Goal: Task Accomplishment & Management: Manage account settings

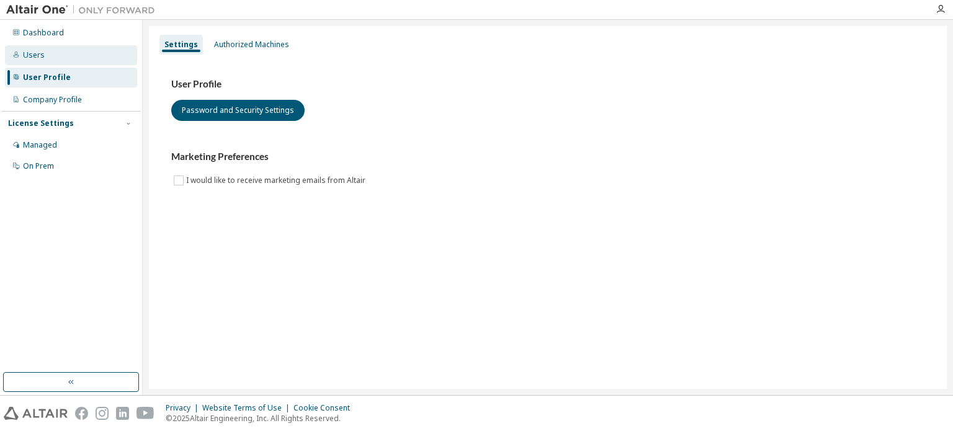
click at [40, 52] on div "Users" at bounding box center [34, 55] width 22 height 10
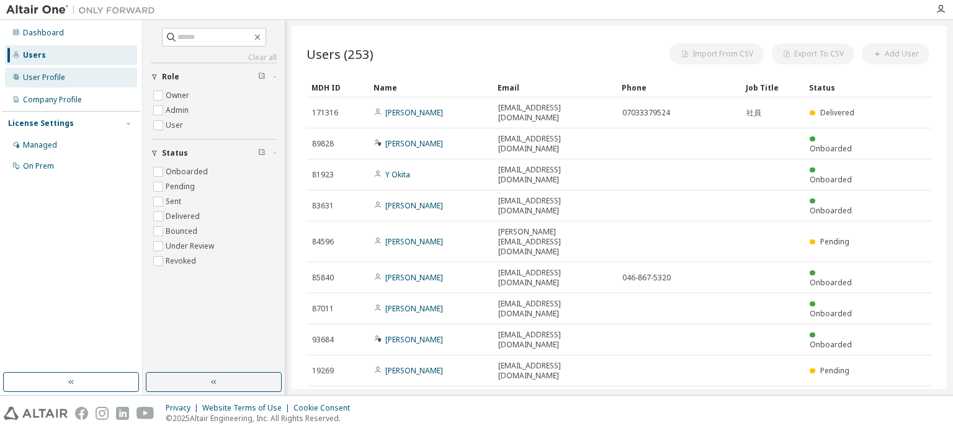
click at [37, 71] on div "User Profile" at bounding box center [71, 78] width 132 height 20
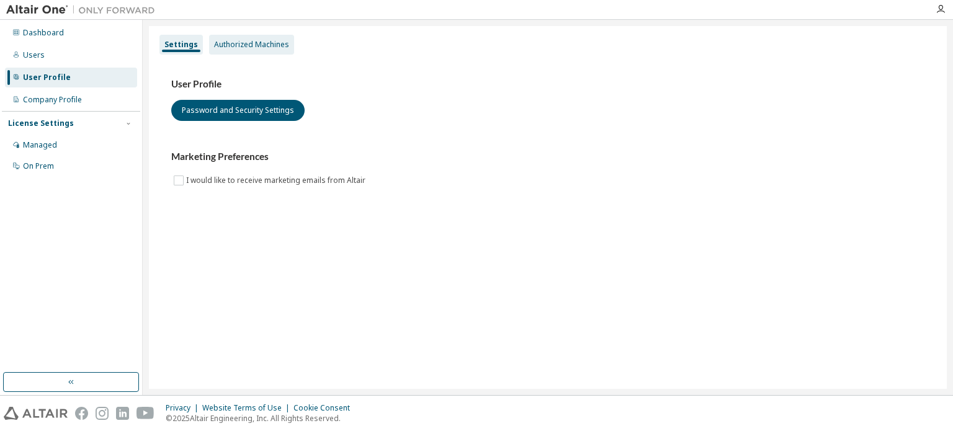
click at [243, 46] on div "Authorized Machines" at bounding box center [251, 45] width 75 height 10
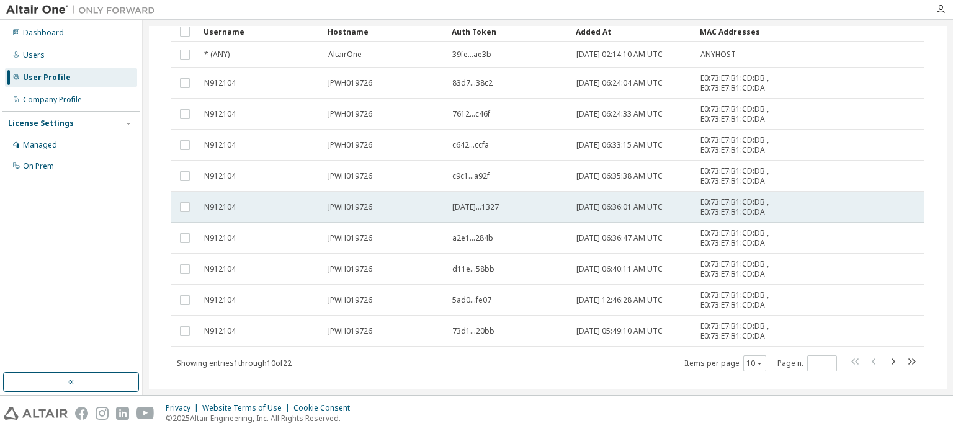
scroll to position [126, 0]
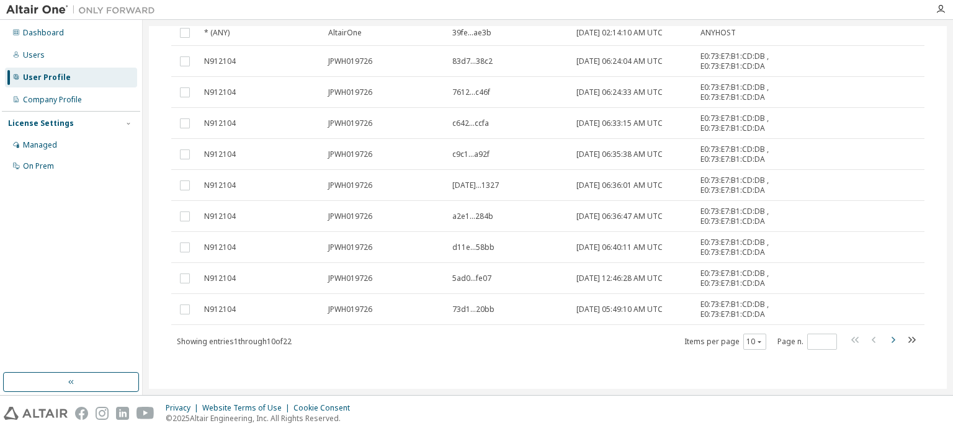
click at [885, 339] on icon "button" at bounding box center [892, 340] width 15 height 15
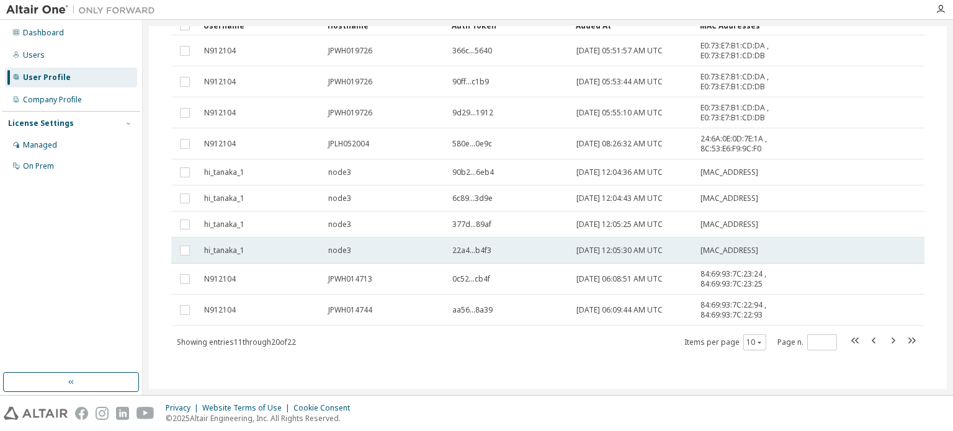
scroll to position [111, 0]
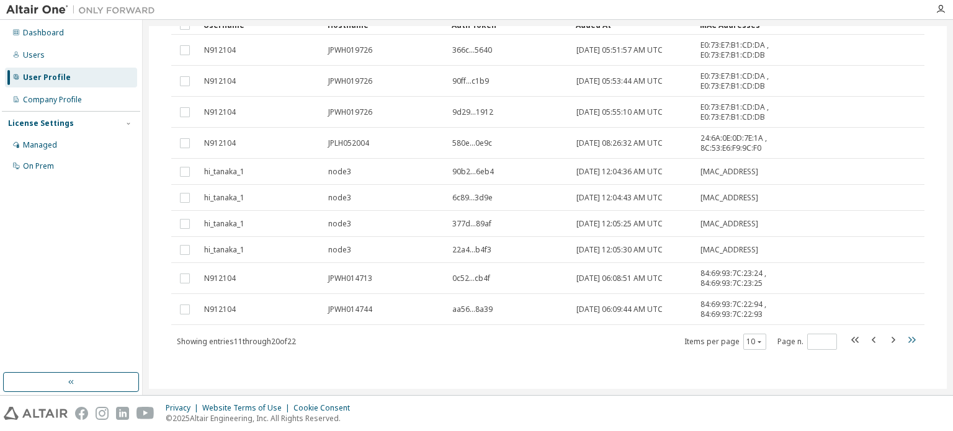
click at [904, 338] on icon "button" at bounding box center [911, 340] width 15 height 15
type input "*"
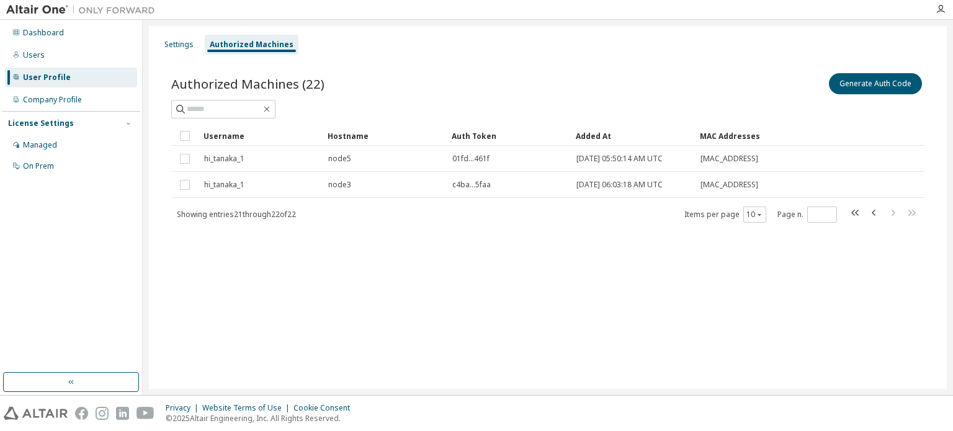
scroll to position [0, 0]
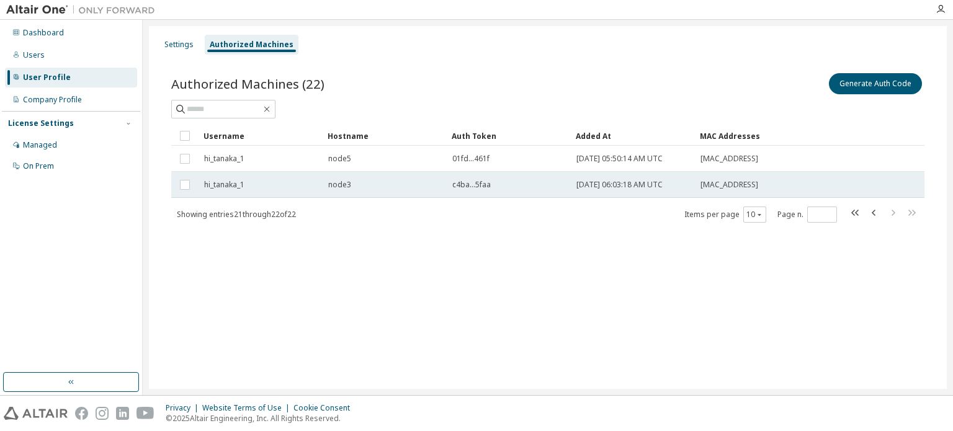
click at [241, 188] on span "hi_tanaka_1" at bounding box center [224, 185] width 40 height 10
click at [243, 188] on span "hi_tanaka_1" at bounding box center [224, 185] width 40 height 10
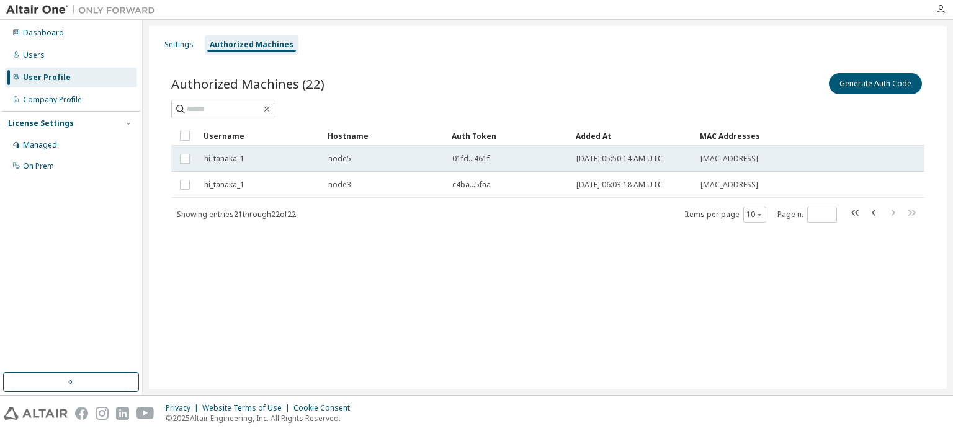
click at [238, 159] on span "hi_tanaka_1" at bounding box center [224, 159] width 40 height 10
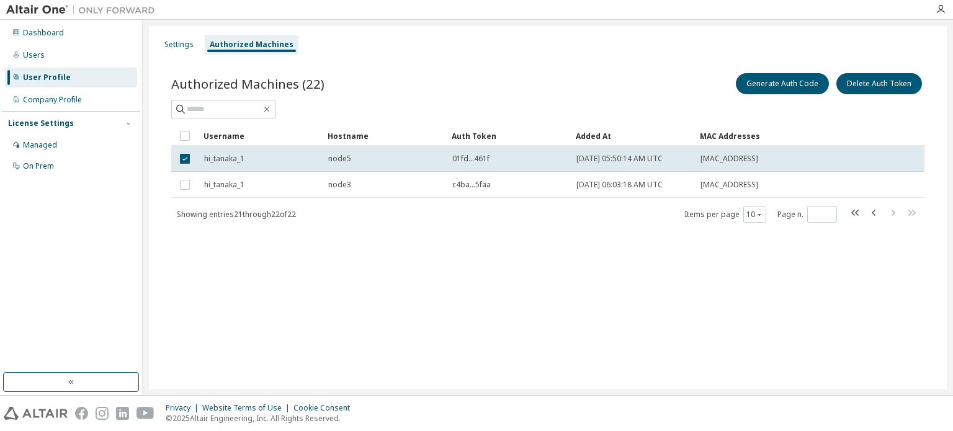
click at [238, 159] on span "hi_tanaka_1" at bounding box center [224, 159] width 40 height 10
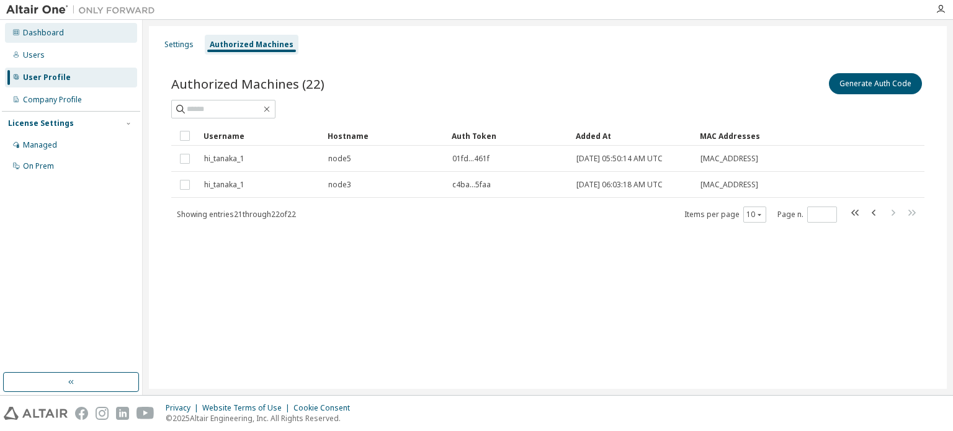
click at [20, 35] on div "Dashboard" at bounding box center [71, 33] width 132 height 20
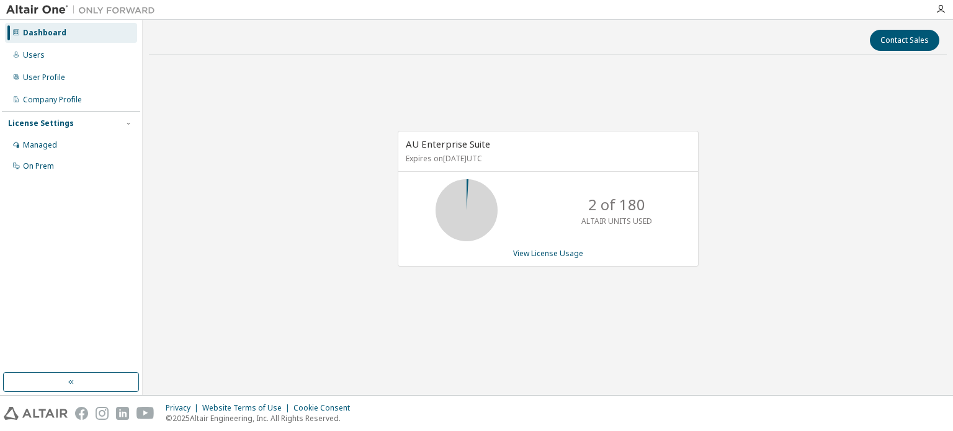
click at [25, 9] on img at bounding box center [83, 10] width 155 height 12
click at [938, 5] on icon "button" at bounding box center [941, 9] width 10 height 10
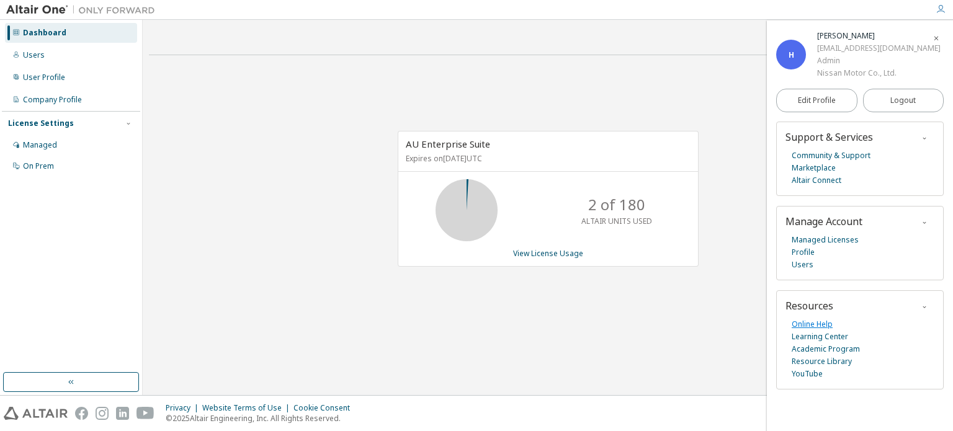
click at [803, 323] on link "Online Help" at bounding box center [812, 324] width 41 height 12
click at [821, 101] on span "Edit Profile" at bounding box center [817, 101] width 38 height 10
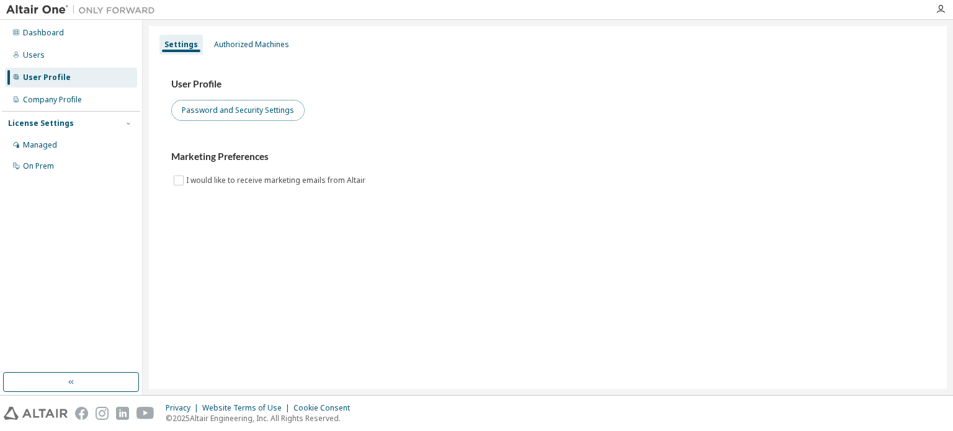
click at [275, 114] on button "Password and Security Settings" at bounding box center [237, 110] width 133 height 21
click at [46, 77] on div "User Profile" at bounding box center [47, 78] width 48 height 10
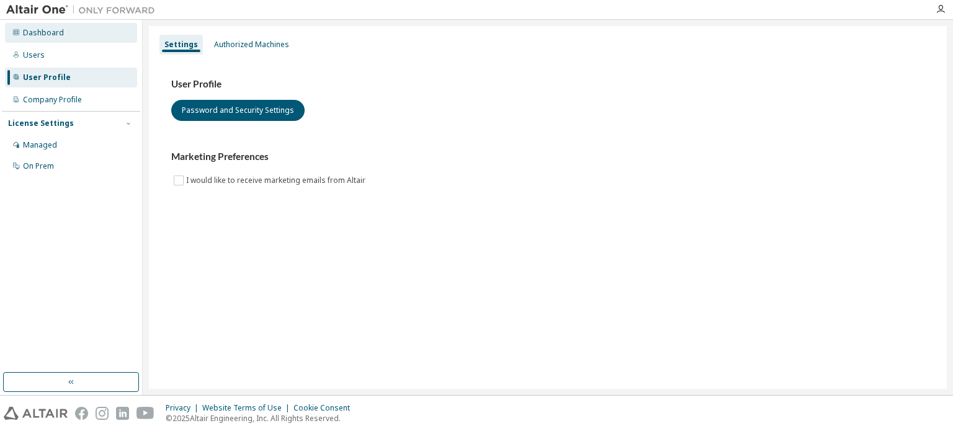
click at [36, 34] on div "Dashboard" at bounding box center [43, 33] width 41 height 10
